Goal: Information Seeking & Learning: Learn about a topic

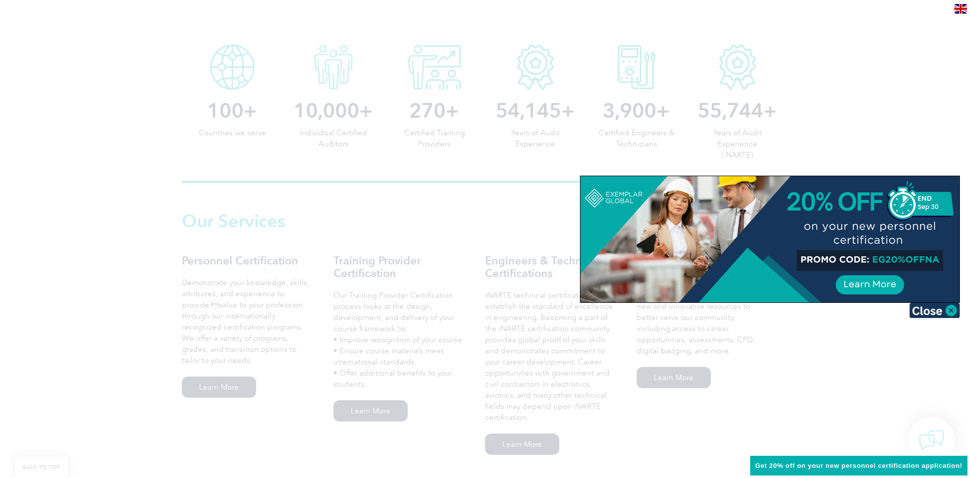
scroll to position [309, 0]
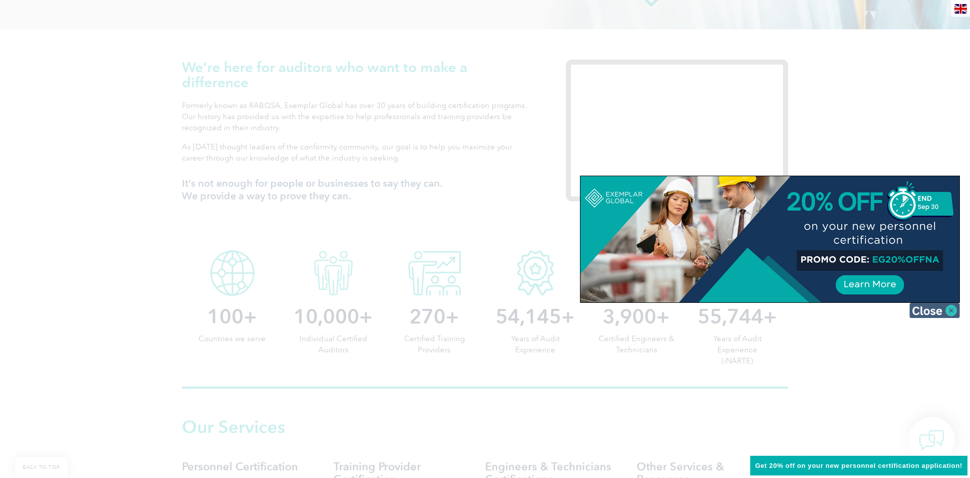
click at [928, 313] on img at bounding box center [934, 310] width 51 height 15
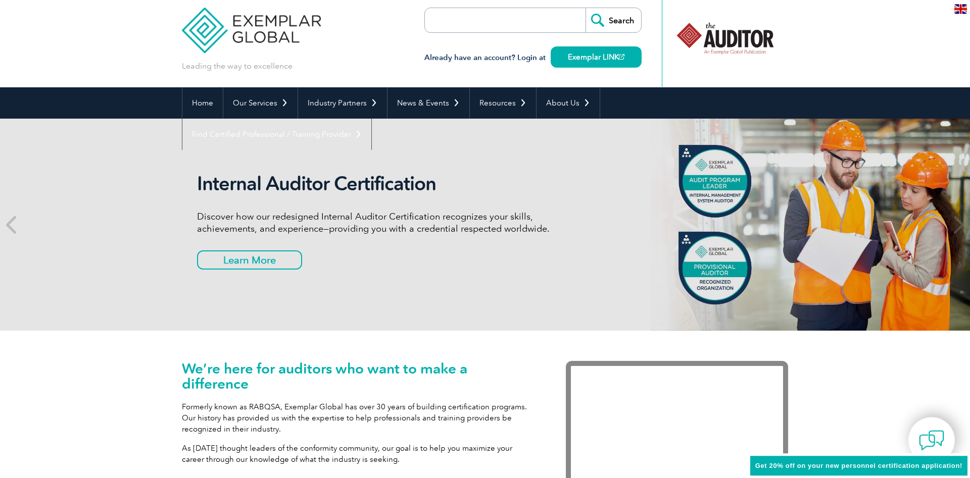
scroll to position [0, 0]
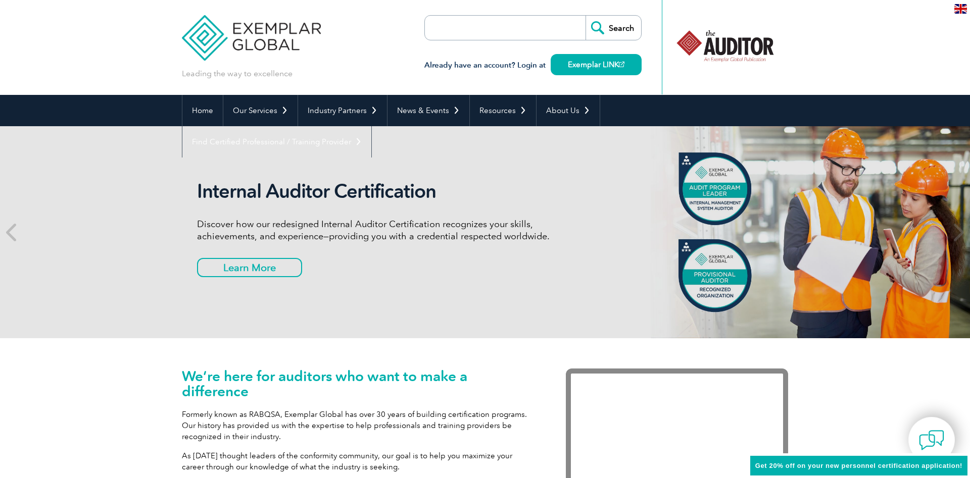
click at [538, 28] on form "Search" at bounding box center [532, 27] width 217 height 25
click at [540, 23] on form "Search" at bounding box center [532, 27] width 217 height 25
click at [456, 32] on input "search" at bounding box center [483, 28] width 106 height 24
type input "i"
type input "í"
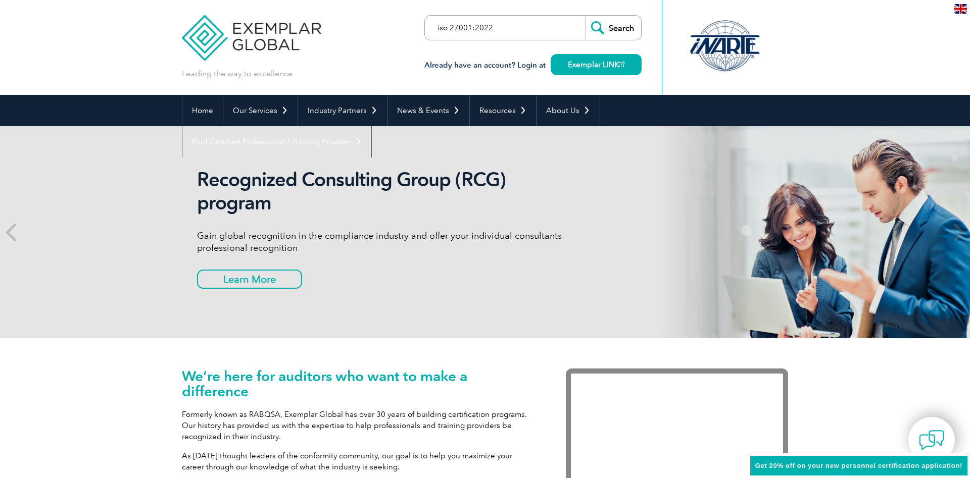
type input "iso 27001:2022"
click at [585, 16] on input "Search" at bounding box center [613, 28] width 56 height 24
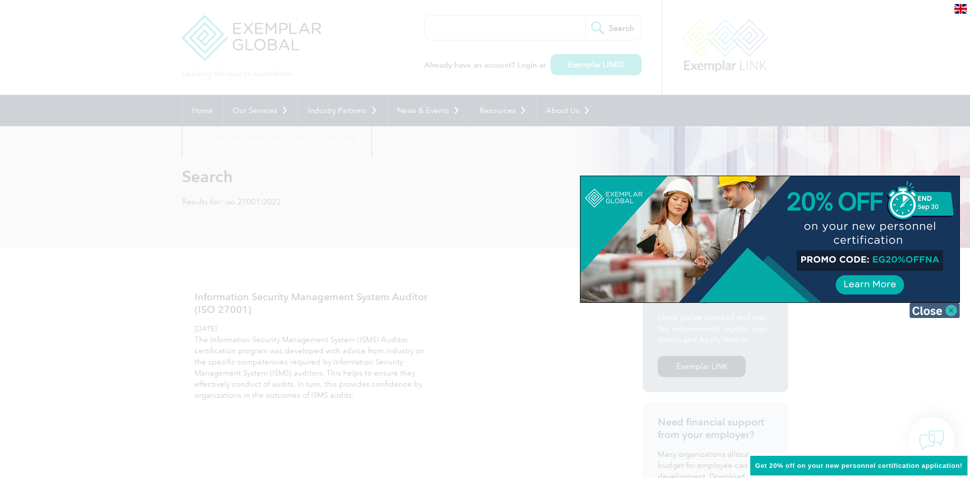
click at [921, 312] on img at bounding box center [934, 310] width 51 height 15
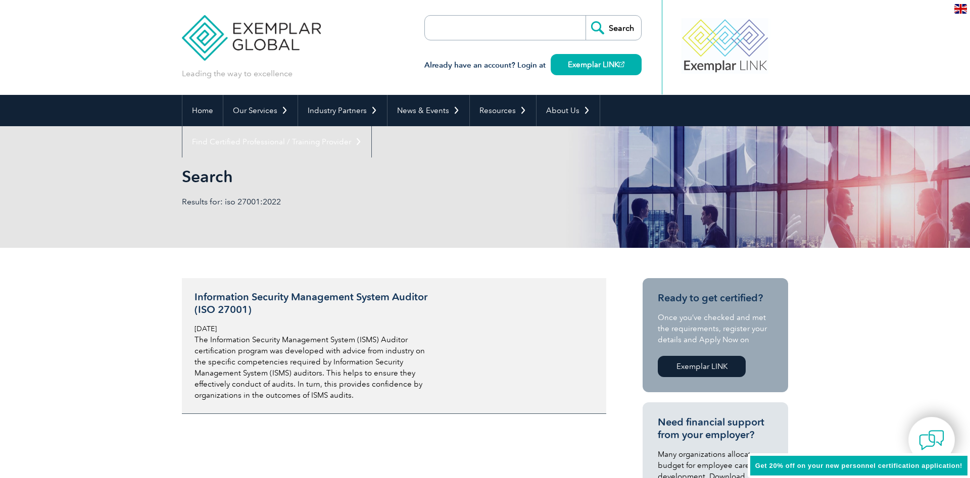
click at [389, 299] on h3 "Information Security Management System Auditor (ISO 27001)" at bounding box center [313, 303] width 239 height 25
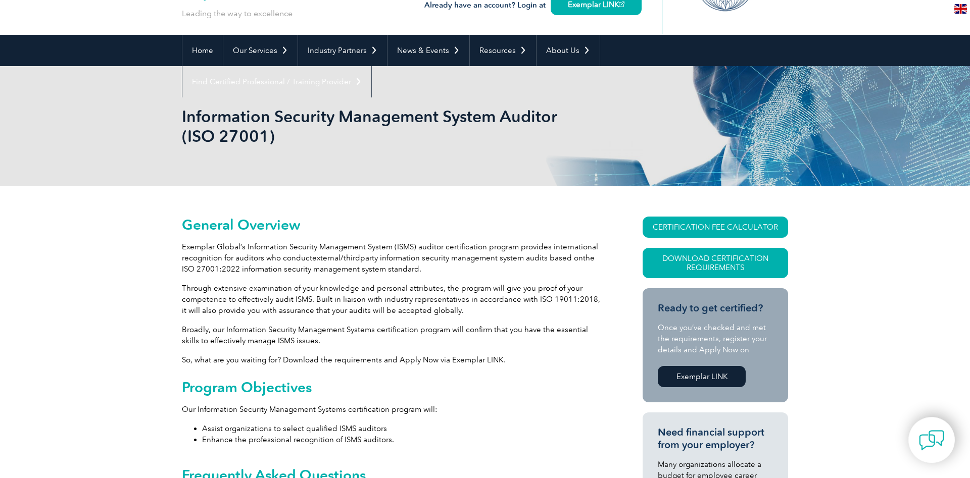
scroll to position [52, 0]
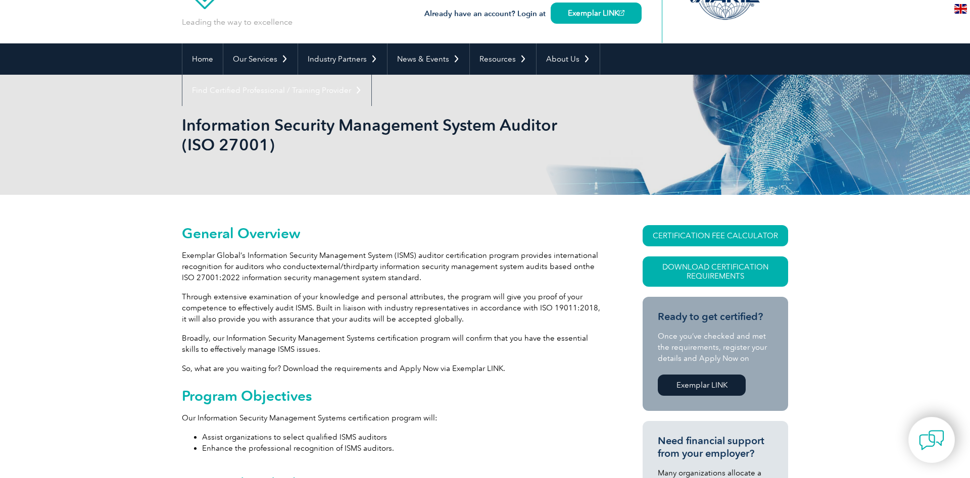
drag, startPoint x: 181, startPoint y: 116, endPoint x: 308, endPoint y: 148, distance: 130.2
click at [308, 148] on div "Information Security Management System Auditor (ISO 27001)" at bounding box center [485, 135] width 970 height 120
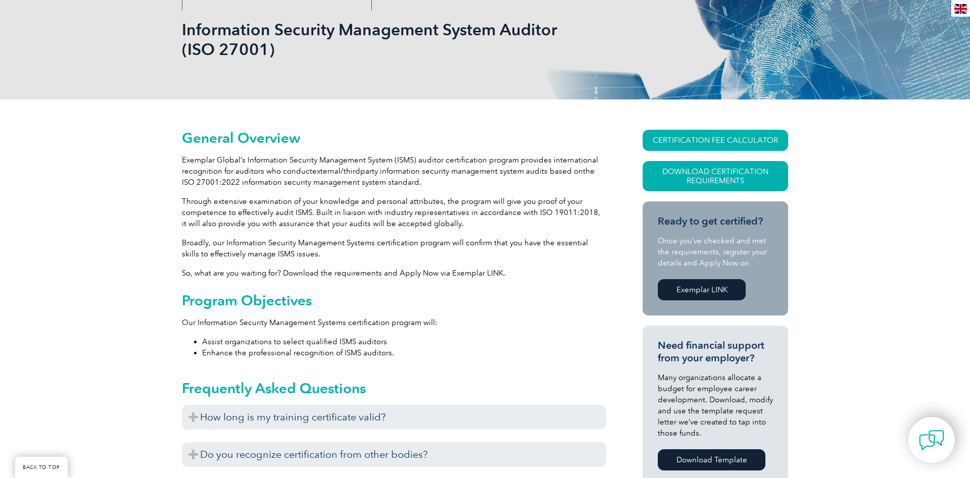
scroll to position [155, 0]
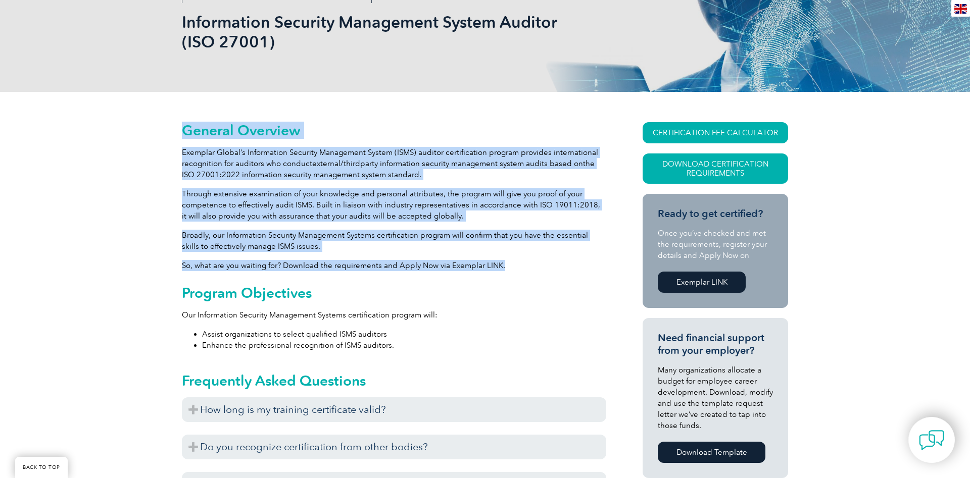
drag, startPoint x: 498, startPoint y: 263, endPoint x: 188, endPoint y: 120, distance: 340.9
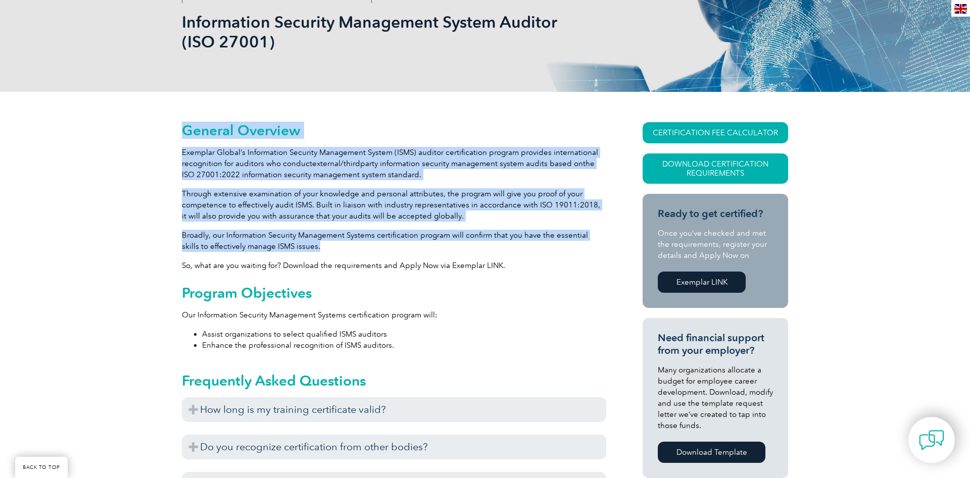
drag, startPoint x: 183, startPoint y: 133, endPoint x: 414, endPoint y: 251, distance: 259.4
click at [414, 251] on p "Broadly, our Information Security Management Systems certification program will…" at bounding box center [394, 241] width 424 height 22
drag, startPoint x: 414, startPoint y: 251, endPoint x: 167, endPoint y: 123, distance: 277.9
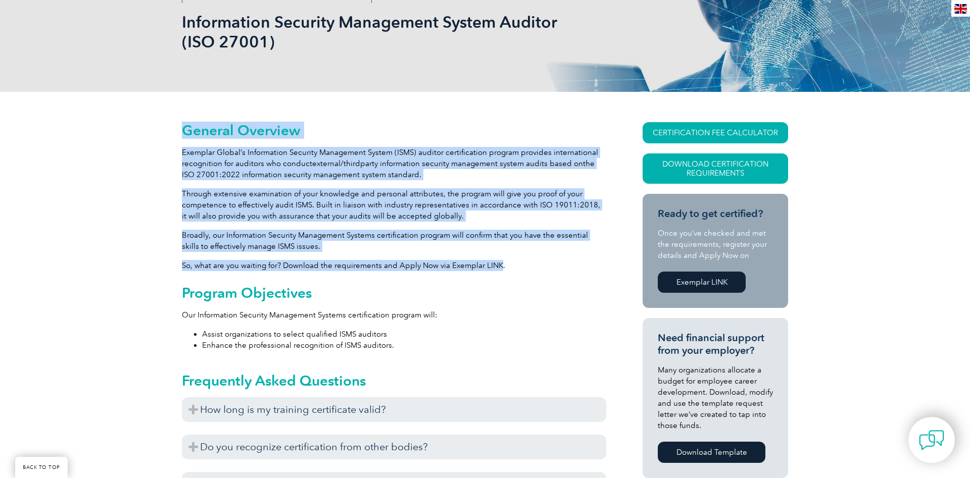
drag, startPoint x: 167, startPoint y: 123, endPoint x: 496, endPoint y: 263, distance: 357.1
click at [198, 138] on h2 "General Overview" at bounding box center [394, 130] width 424 height 16
drag, startPoint x: 180, startPoint y: 126, endPoint x: 542, endPoint y: 263, distance: 386.7
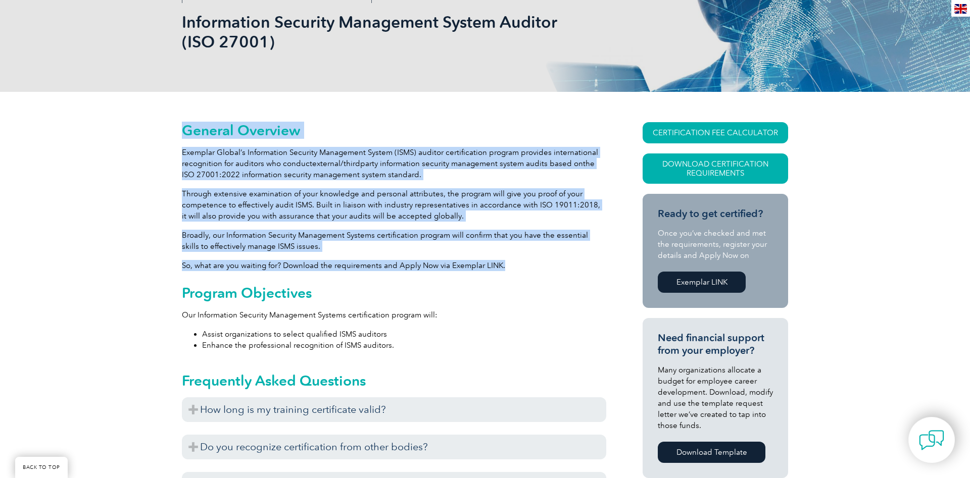
click at [493, 264] on p "So, what are you waiting for? Download the requirements and Apply Now via Exemp…" at bounding box center [394, 265] width 424 height 11
drag, startPoint x: 523, startPoint y: 278, endPoint x: 167, endPoint y: 125, distance: 387.6
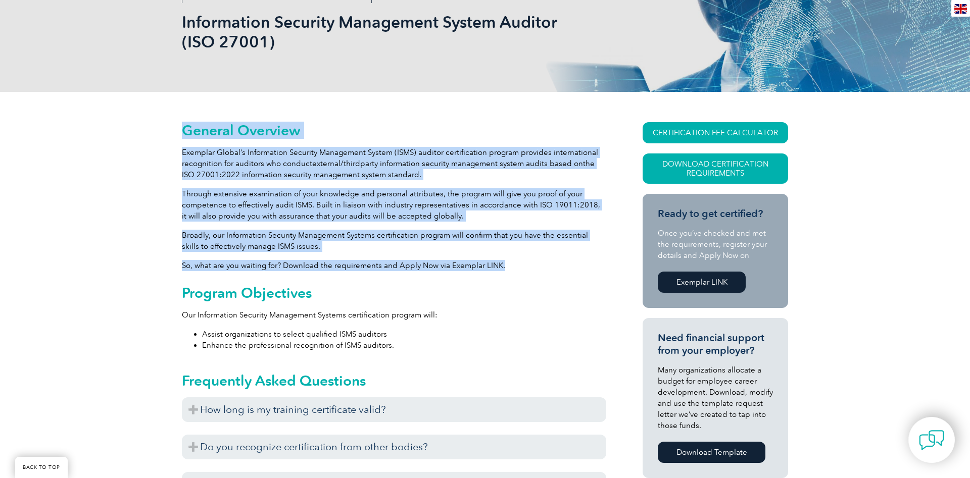
drag, startPoint x: 167, startPoint y: 125, endPoint x: 587, endPoint y: 265, distance: 442.5
click at [587, 265] on p "So, what are you waiting for? Download the requirements and Apply Now via Exemp…" at bounding box center [394, 265] width 424 height 11
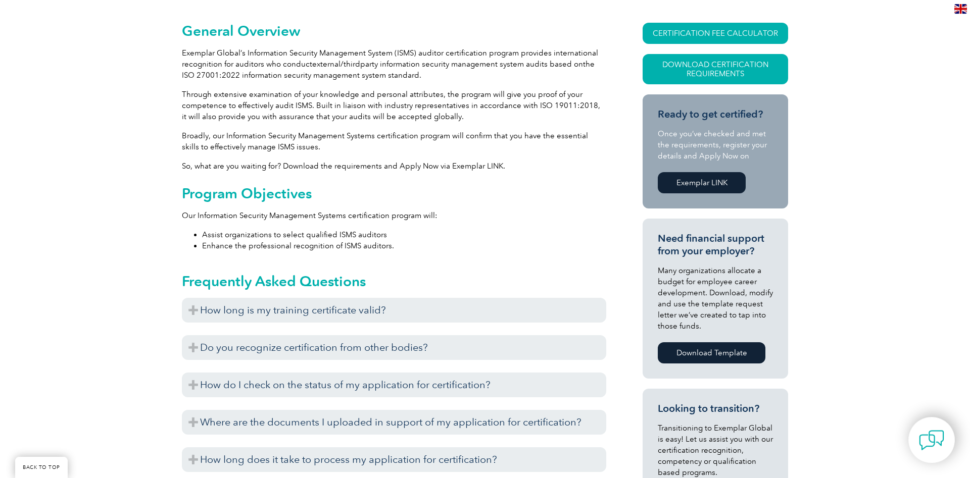
scroll to position [258, 0]
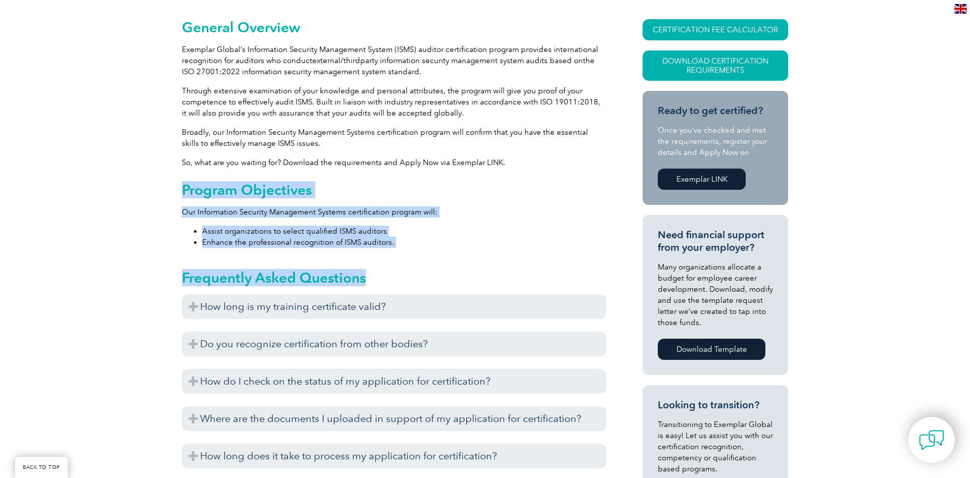
drag, startPoint x: 587, startPoint y: 265, endPoint x: 534, endPoint y: 156, distance: 120.7
click at [534, 156] on div "General Overview Exemplar Global’s Information Security Management System (ISMS…" at bounding box center [394, 449] width 424 height 860
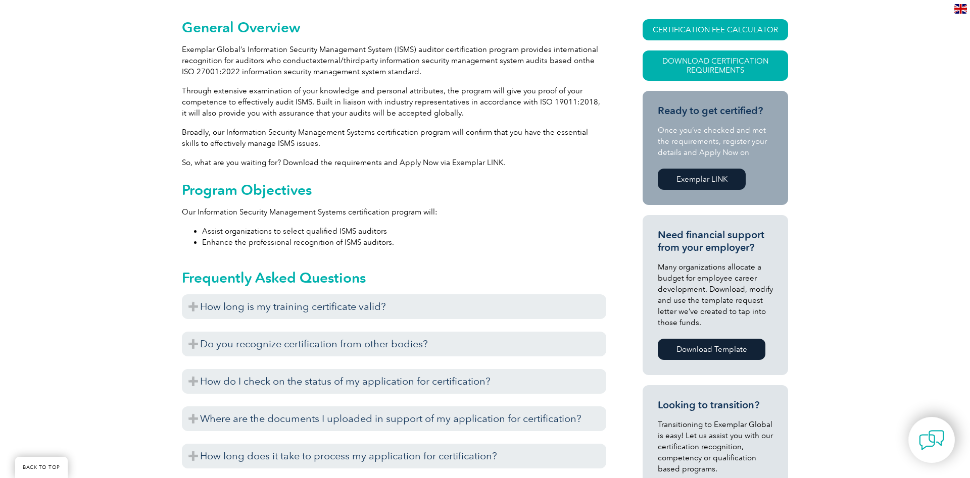
click at [534, 156] on div "General Overview Exemplar Global’s Information Security Management System (ISMS…" at bounding box center [394, 449] width 424 height 860
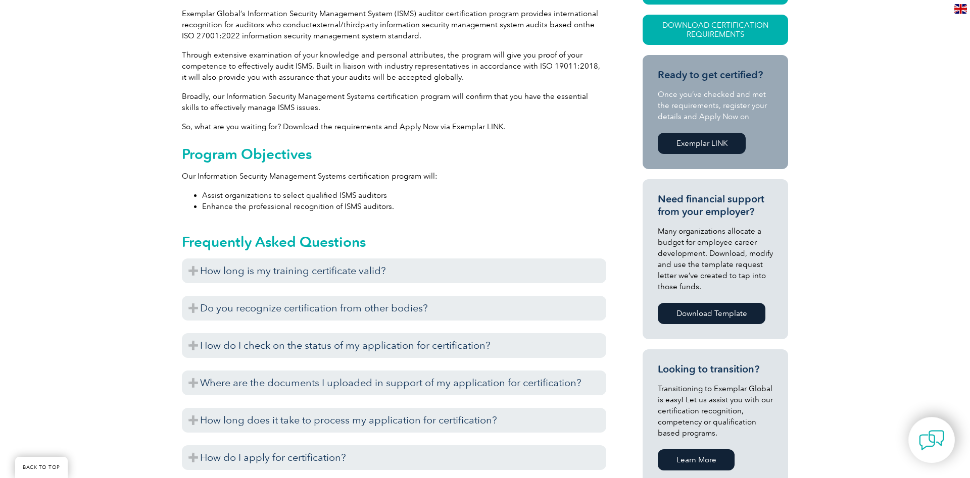
scroll to position [309, 0]
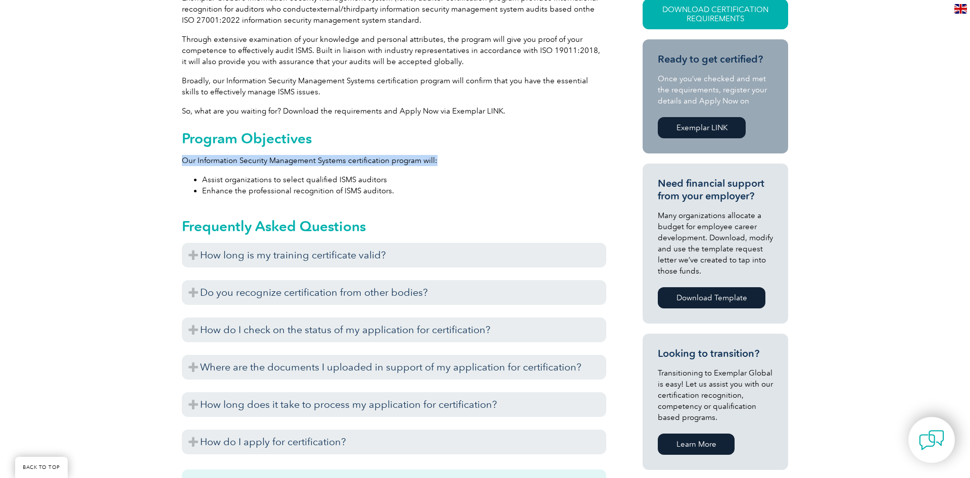
drag, startPoint x: 539, startPoint y: 156, endPoint x: 549, endPoint y: 150, distance: 12.2
click at [549, 150] on div "Program Objectives Our Information Security Management Systems certification pr…" at bounding box center [394, 163] width 424 height 66
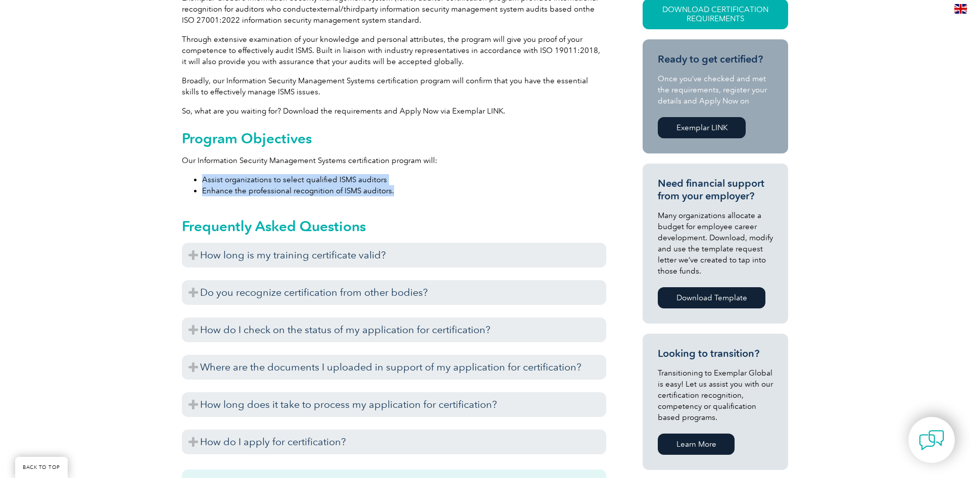
drag, startPoint x: 551, startPoint y: 156, endPoint x: 545, endPoint y: 196, distance: 39.8
click at [545, 196] on div "Program Objectives Our Information Security Management Systems certification pr…" at bounding box center [394, 163] width 424 height 66
click at [545, 196] on li "Enhance the professional recognition of ISMS auditors." at bounding box center [404, 190] width 404 height 11
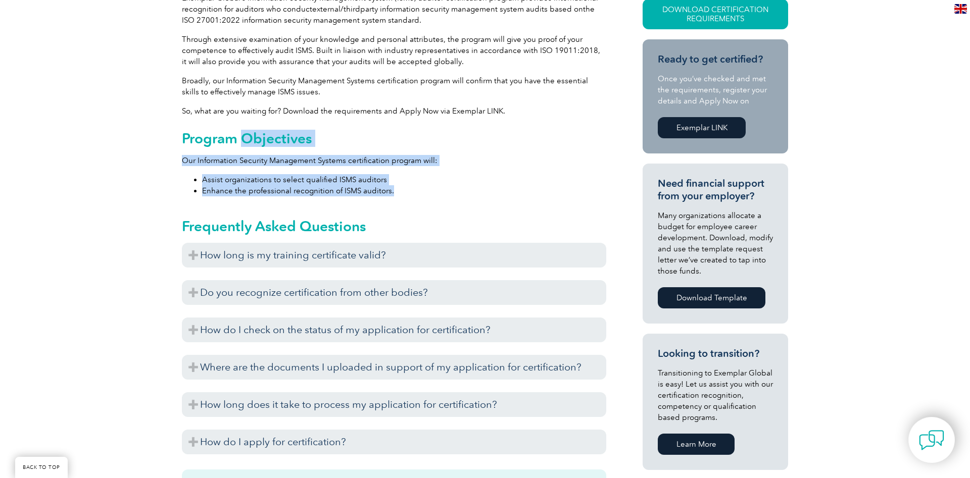
drag, startPoint x: 545, startPoint y: 196, endPoint x: 546, endPoint y: 146, distance: 49.0
click at [546, 146] on div "Program Objectives Our Information Security Management Systems certification pr…" at bounding box center [394, 163] width 424 height 66
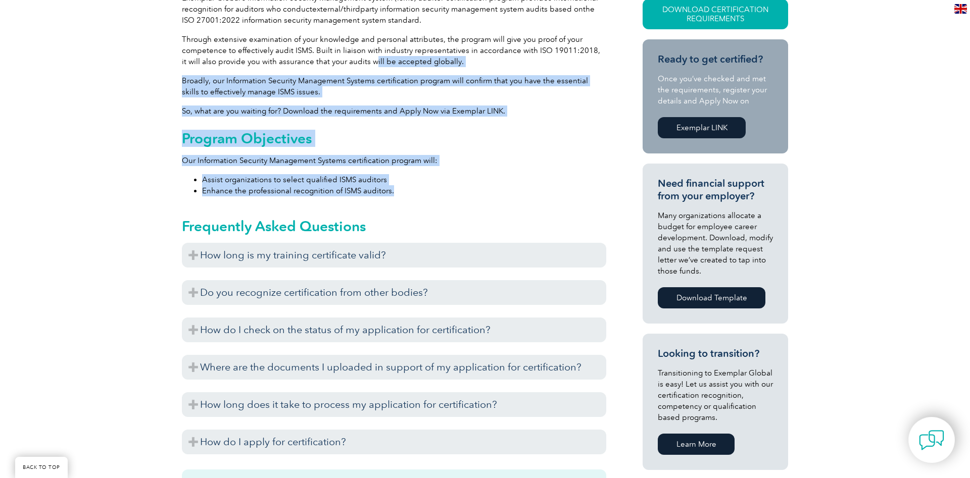
drag, startPoint x: 366, startPoint y: 64, endPoint x: 451, endPoint y: 191, distance: 152.6
click at [451, 191] on div "General Overview Exemplar Global’s Information Security Management System (ISMS…" at bounding box center [394, 398] width 424 height 860
click at [451, 191] on li "Enhance the professional recognition of ISMS auditors." at bounding box center [404, 190] width 404 height 11
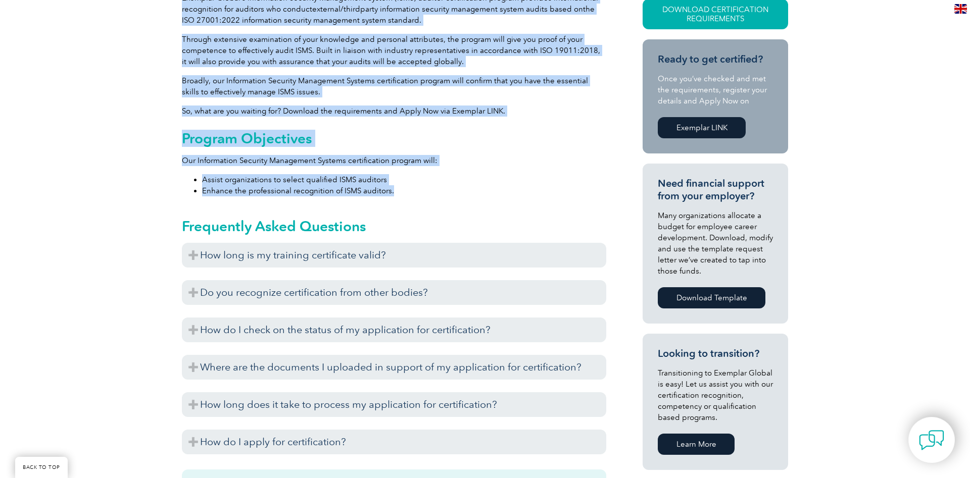
drag, startPoint x: 451, startPoint y: 191, endPoint x: 181, endPoint y: 40, distance: 309.2
click at [181, 40] on div "General Overview Exemplar Global’s Information Security Management System (ISMS…" at bounding box center [485, 400] width 970 height 926
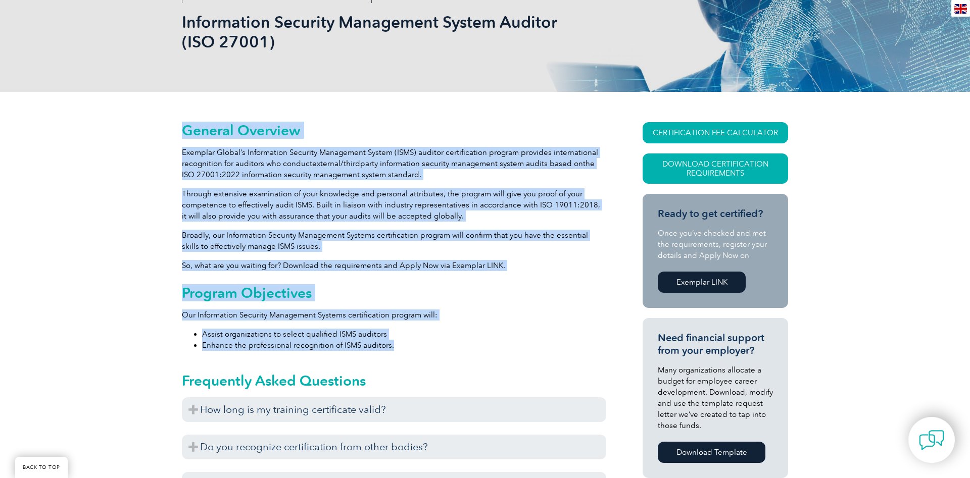
click at [393, 191] on p "Through extensive examination of your knowledge and personal attributes, the pr…" at bounding box center [394, 204] width 424 height 33
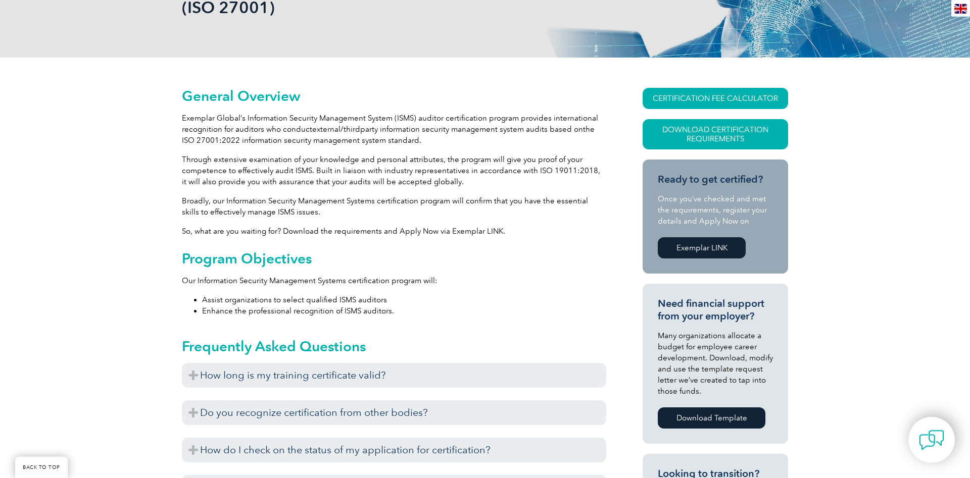
scroll to position [103, 0]
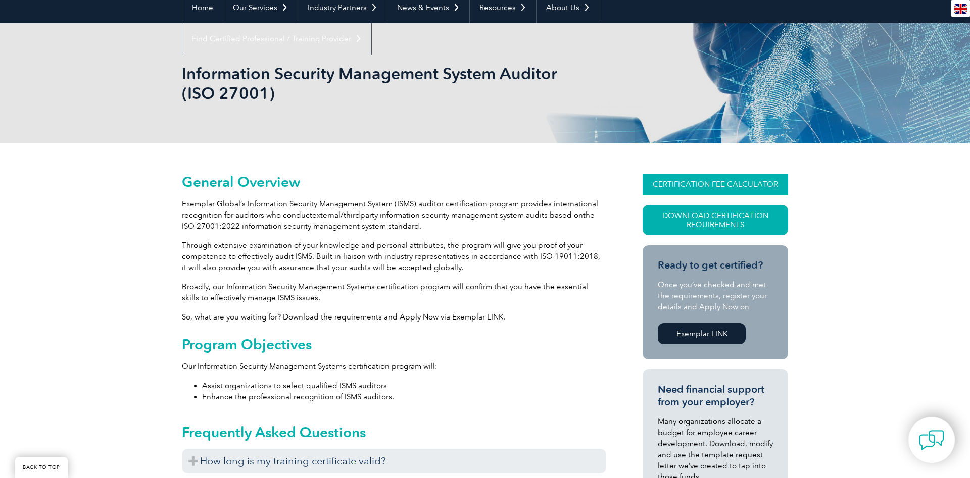
click at [664, 190] on link "CERTIFICATION FEE CALCULATOR" at bounding box center [715, 184] width 145 height 21
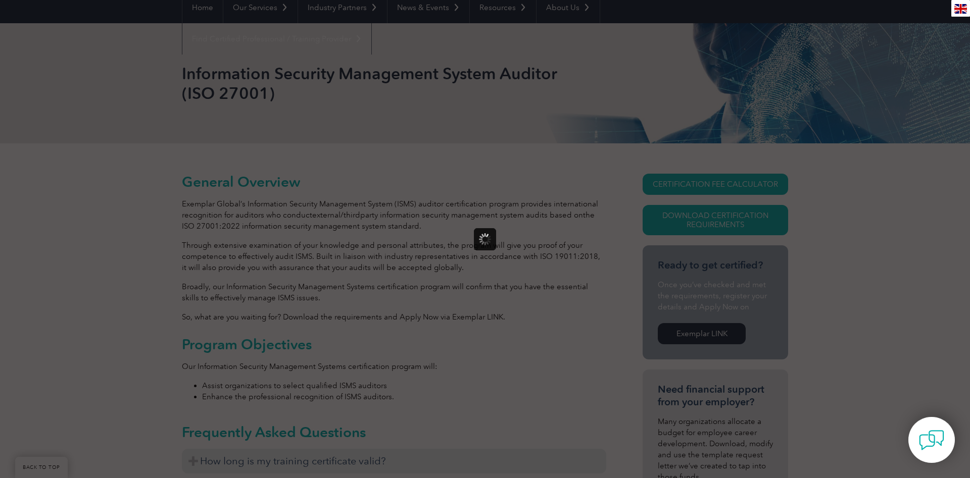
click at [382, 247] on div at bounding box center [485, 239] width 970 height 478
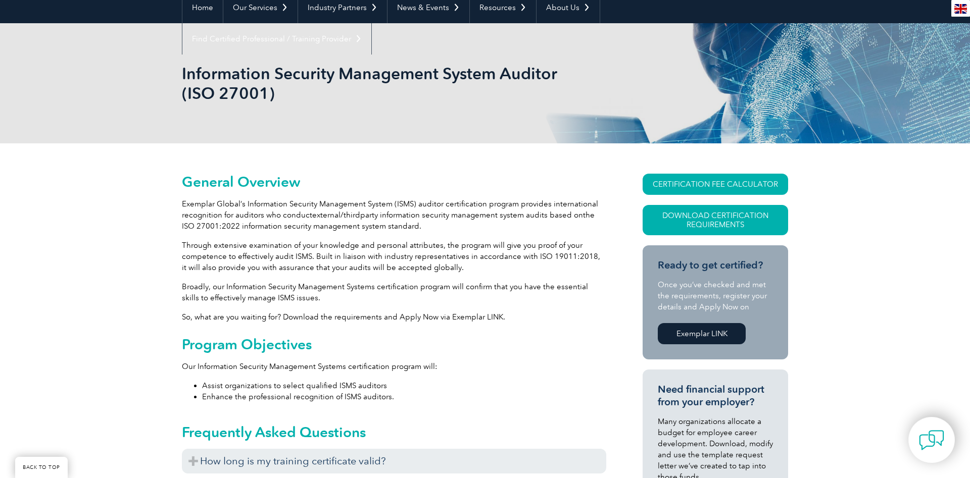
scroll to position [206, 0]
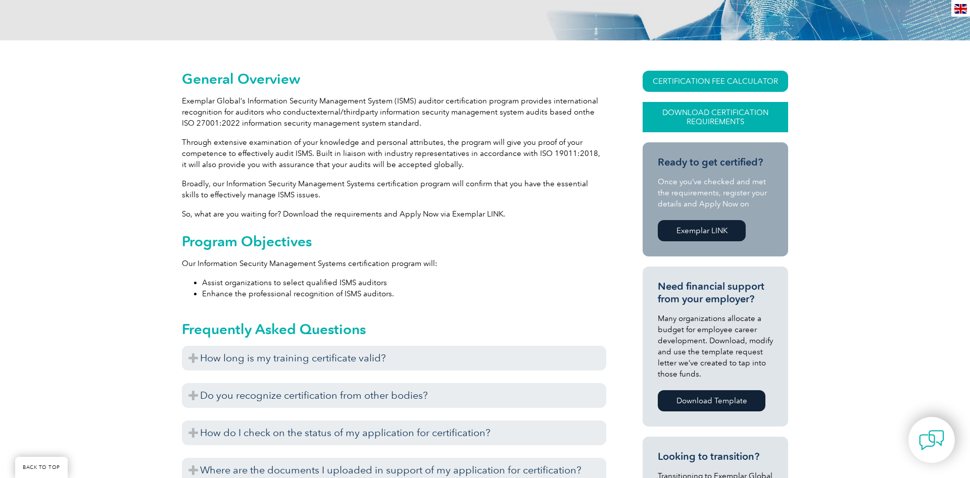
click at [732, 131] on link "Download Certification Requirements" at bounding box center [715, 117] width 145 height 30
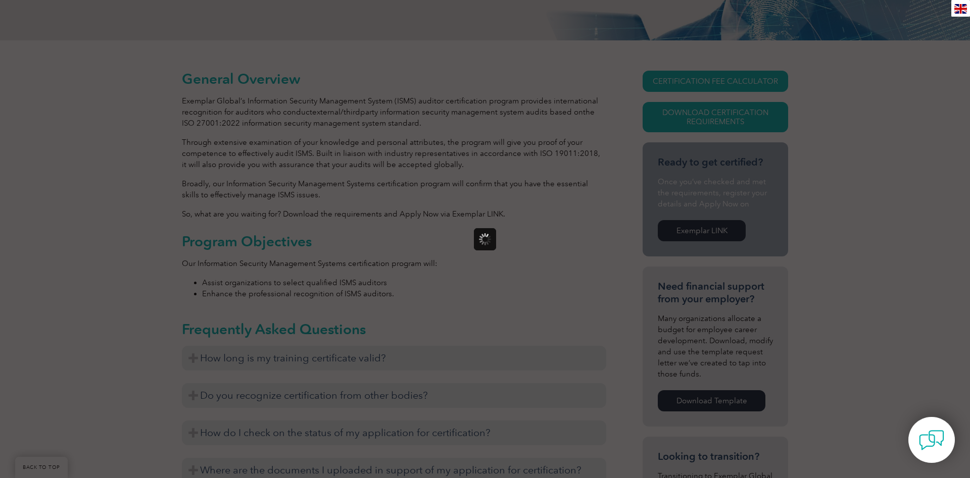
scroll to position [0, 0]
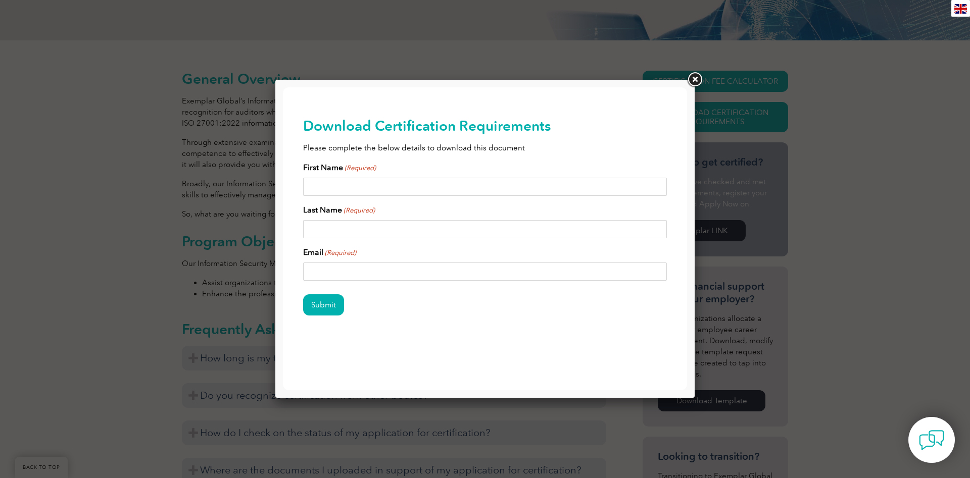
click at [696, 78] on link at bounding box center [695, 80] width 18 height 18
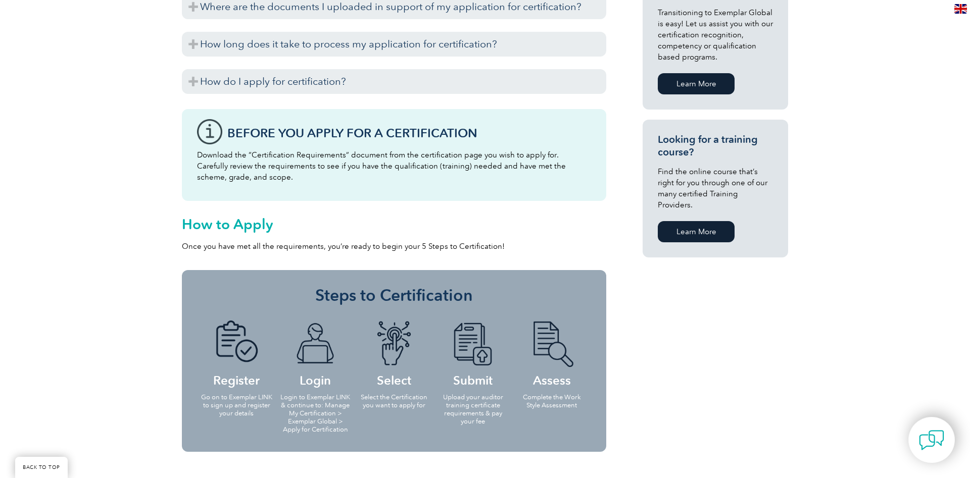
scroll to position [824, 0]
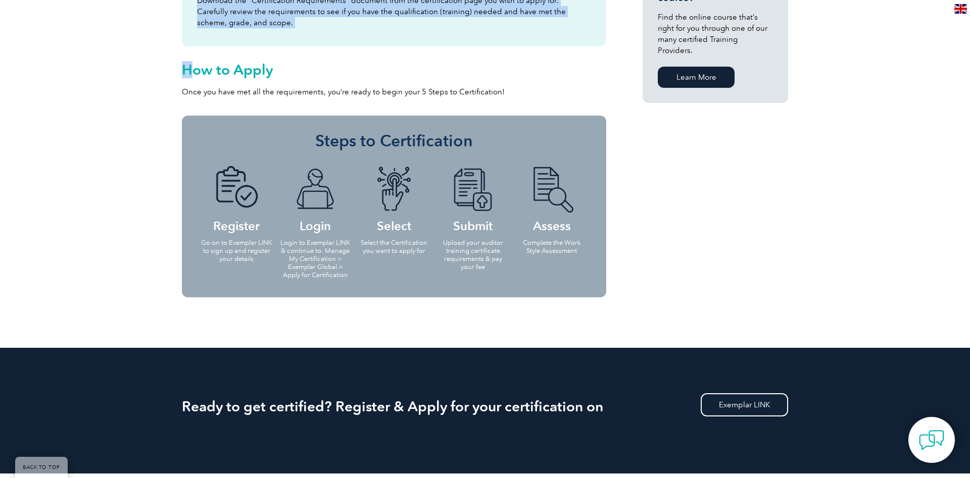
drag, startPoint x: 699, startPoint y: 213, endPoint x: 192, endPoint y: 81, distance: 523.6
click at [193, 76] on h2 "How to Apply" at bounding box center [394, 70] width 424 height 16
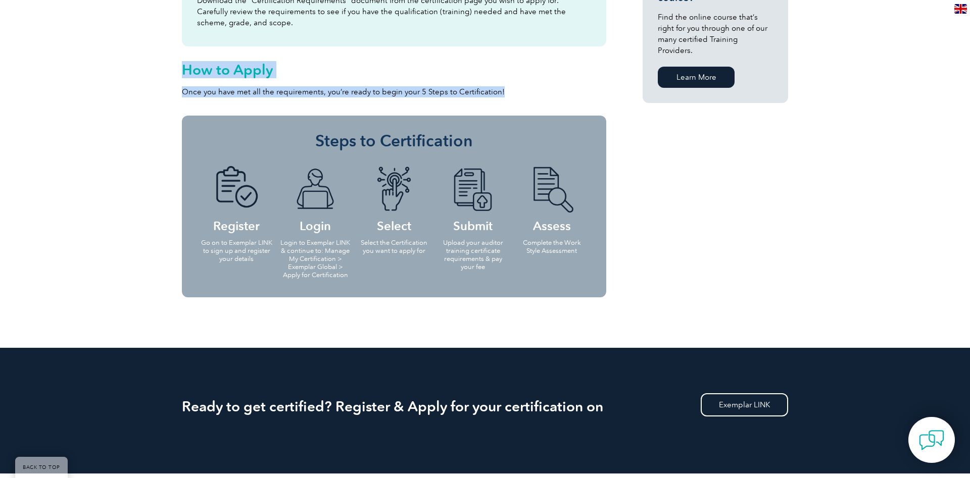
drag, startPoint x: 186, startPoint y: 71, endPoint x: 536, endPoint y: 95, distance: 350.9
click at [536, 95] on p "Once you have met all the requirements, you’re ready to begin your 5 Steps to C…" at bounding box center [394, 91] width 424 height 11
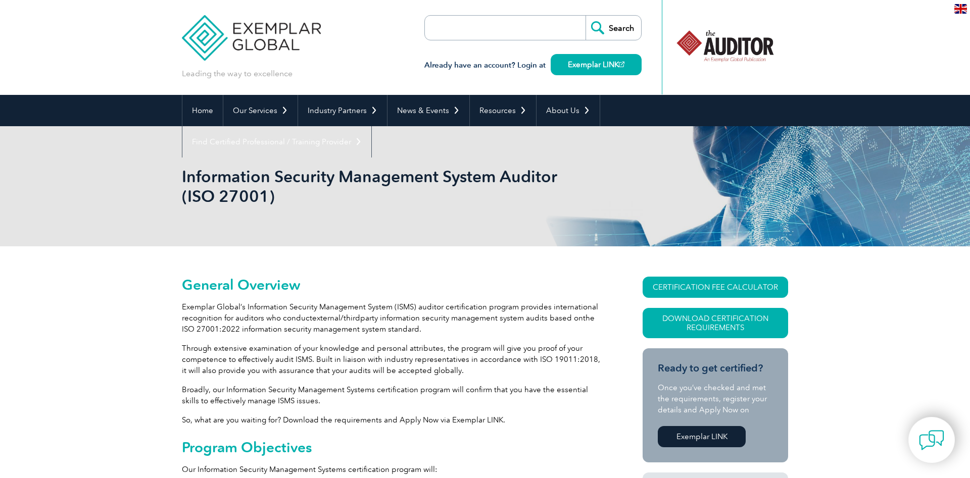
scroll to position [258, 0]
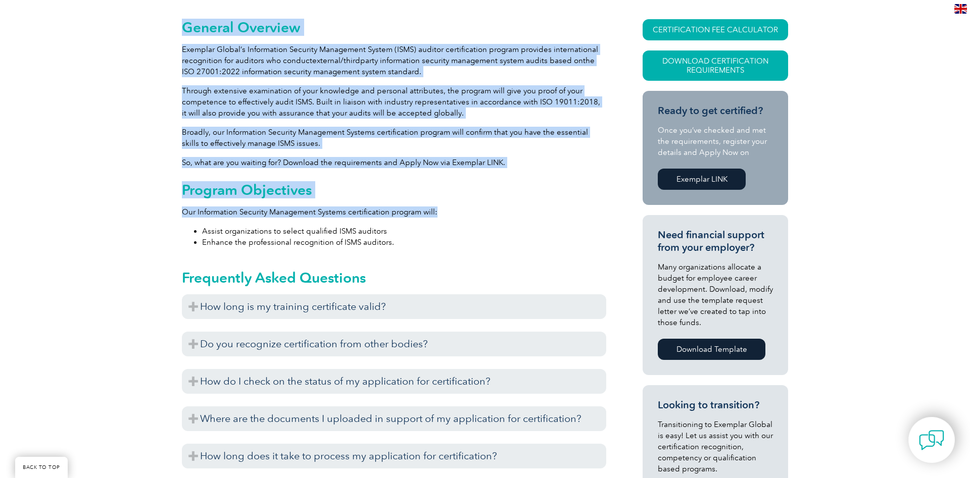
drag, startPoint x: 179, startPoint y: 36, endPoint x: 514, endPoint y: 218, distance: 381.4
click at [514, 218] on div "General Overview Exemplar Global’s Information Security Management System (ISMS…" at bounding box center [485, 452] width 970 height 926
click at [514, 218] on div "Program Objectives Our Information Security Management Systems certification pr…" at bounding box center [394, 215] width 424 height 66
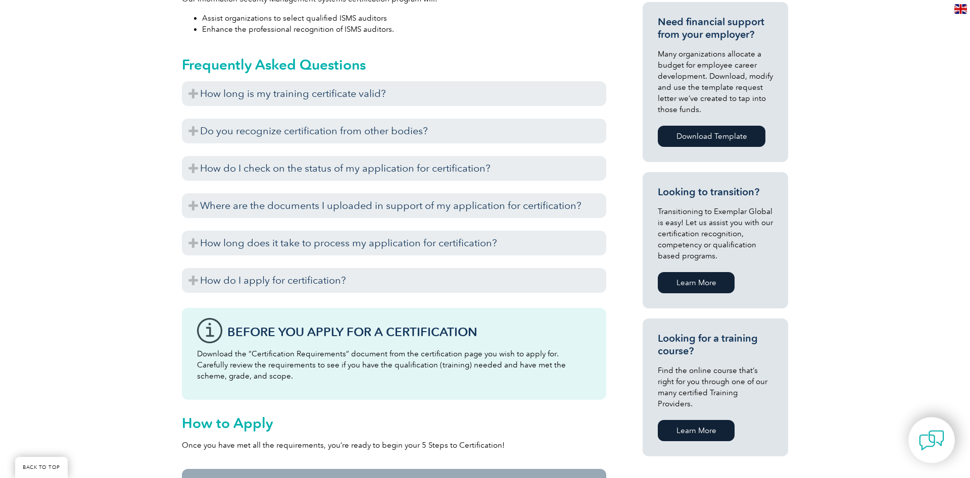
scroll to position [515, 0]
